Goal: Navigation & Orientation: Understand site structure

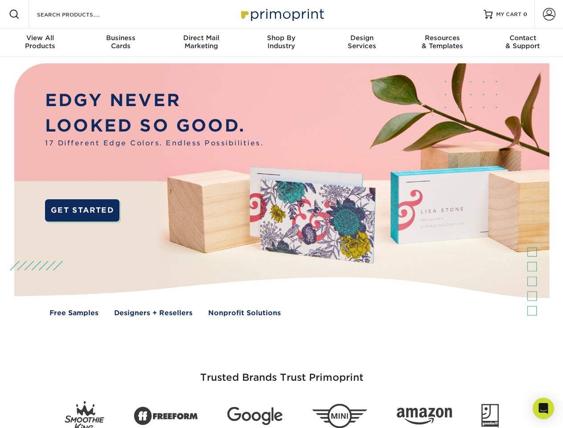
click at [281, 214] on img at bounding box center [281, 196] width 557 height 278
click at [14, 14] on span at bounding box center [14, 14] width 11 height 11
click at [549, 14] on span at bounding box center [549, 14] width 12 height 12
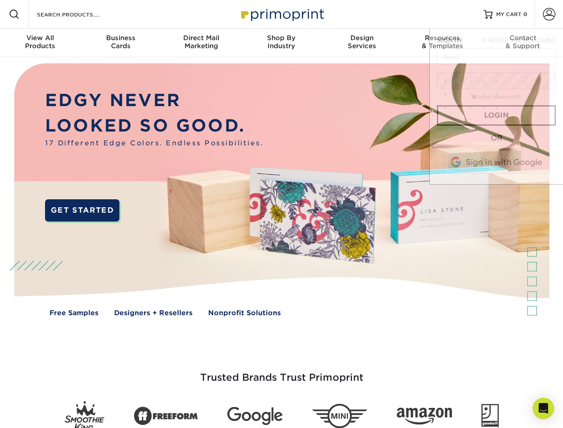
click at [40, 43] on div "View All Products" at bounding box center [40, 42] width 80 height 16
click at [120, 43] on div "Business Cards" at bounding box center [120, 42] width 80 height 16
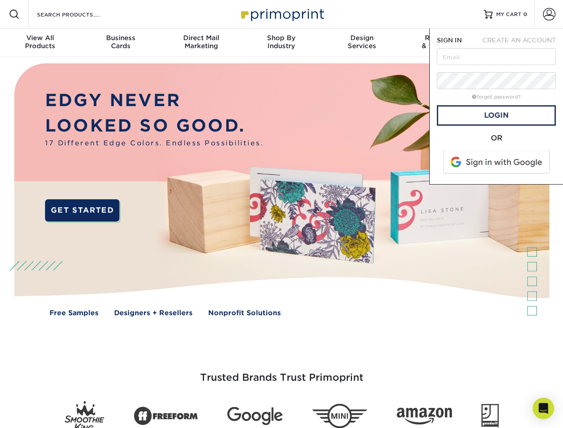
click at [201, 43] on div "Direct Mail Marketing" at bounding box center [201, 42] width 80 height 16
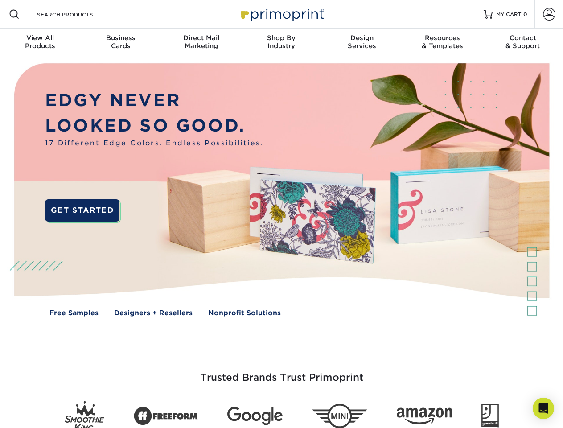
click at [281, 43] on div "Shop By Industry" at bounding box center [281, 42] width 80 height 16
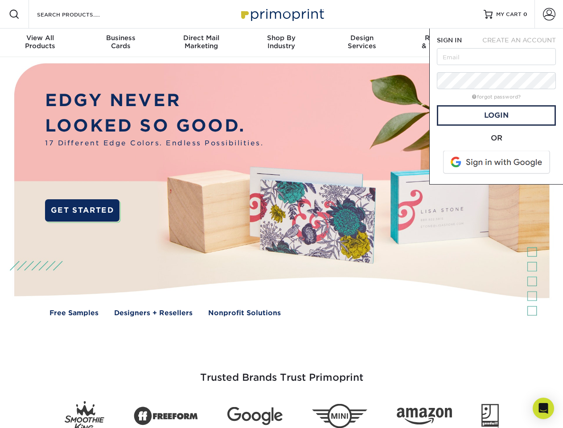
click at [362, 43] on div "Design Services" at bounding box center [362, 42] width 80 height 16
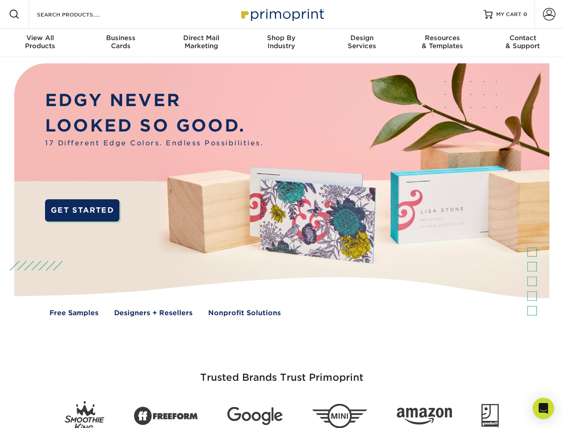
click at [442, 43] on span "SIGN IN" at bounding box center [449, 40] width 25 height 7
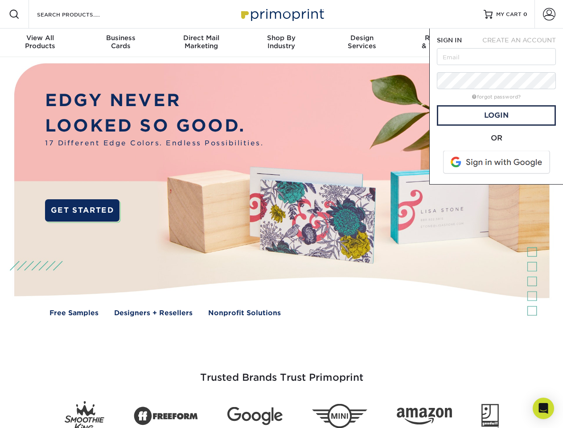
click at [523, 43] on div "Contact & Support" at bounding box center [523, 42] width 80 height 16
